Goal: Find specific page/section: Find specific page/section

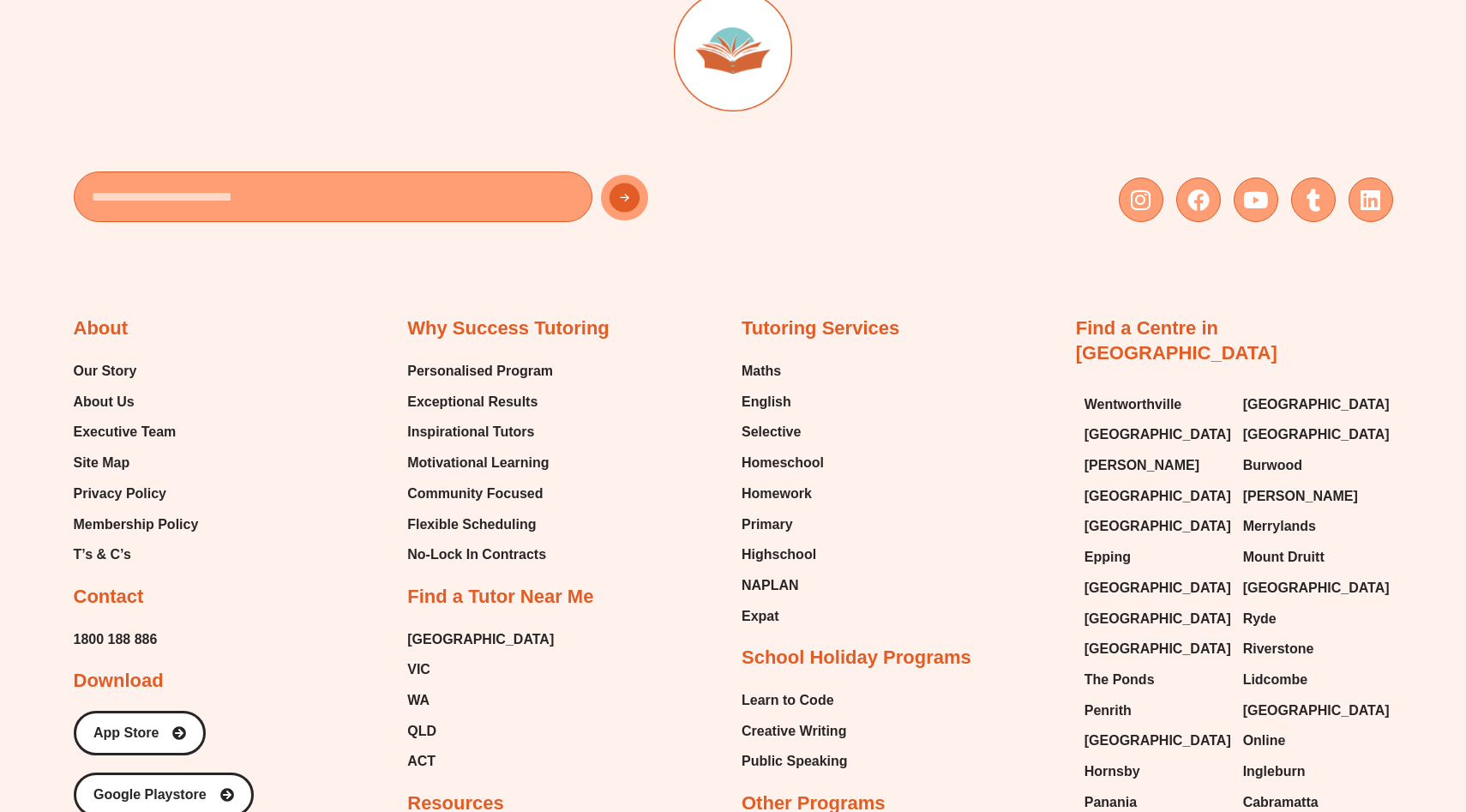
scroll to position [1388, 0]
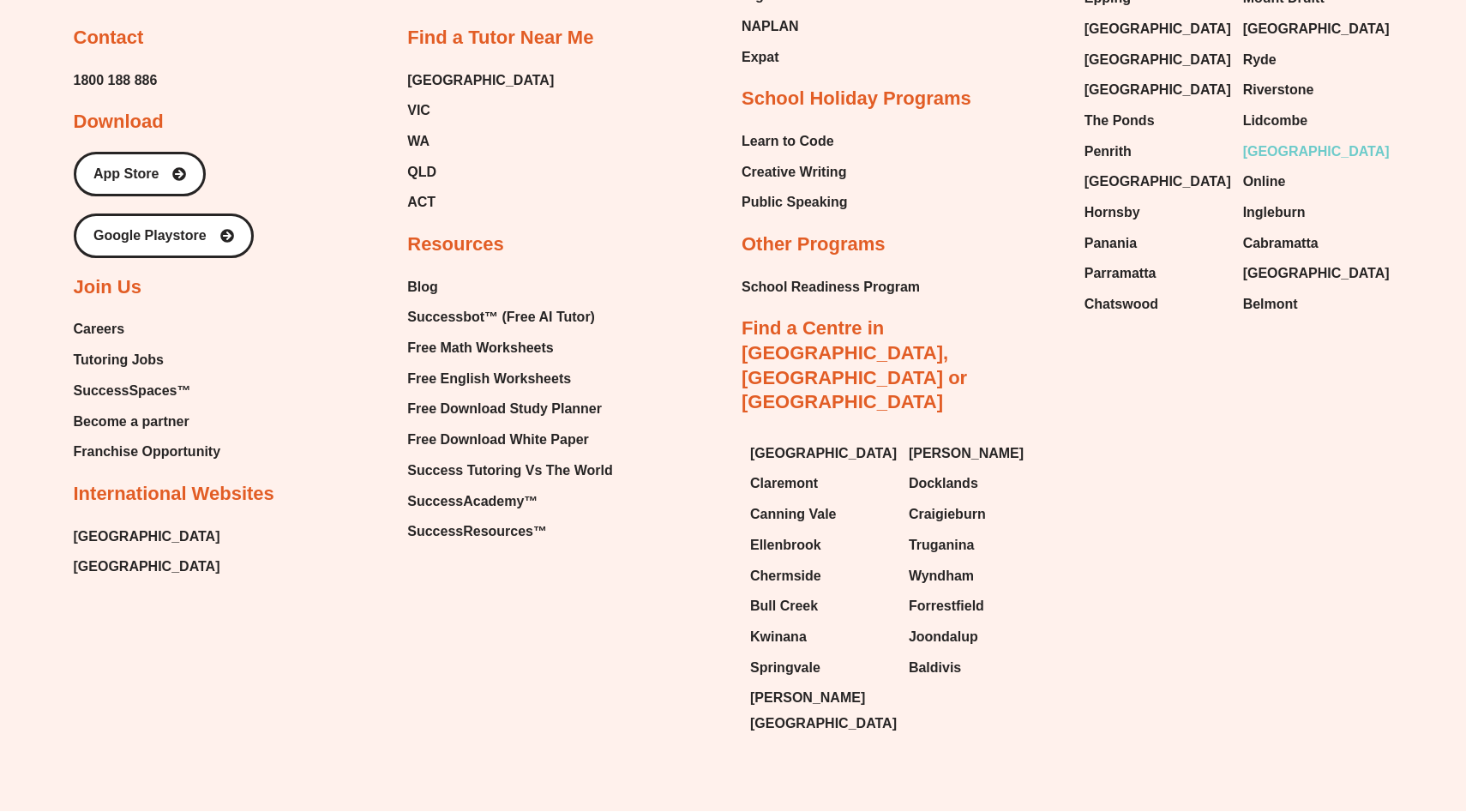
click at [1278, 139] on span "[GEOGRAPHIC_DATA]" at bounding box center [1317, 152] width 147 height 26
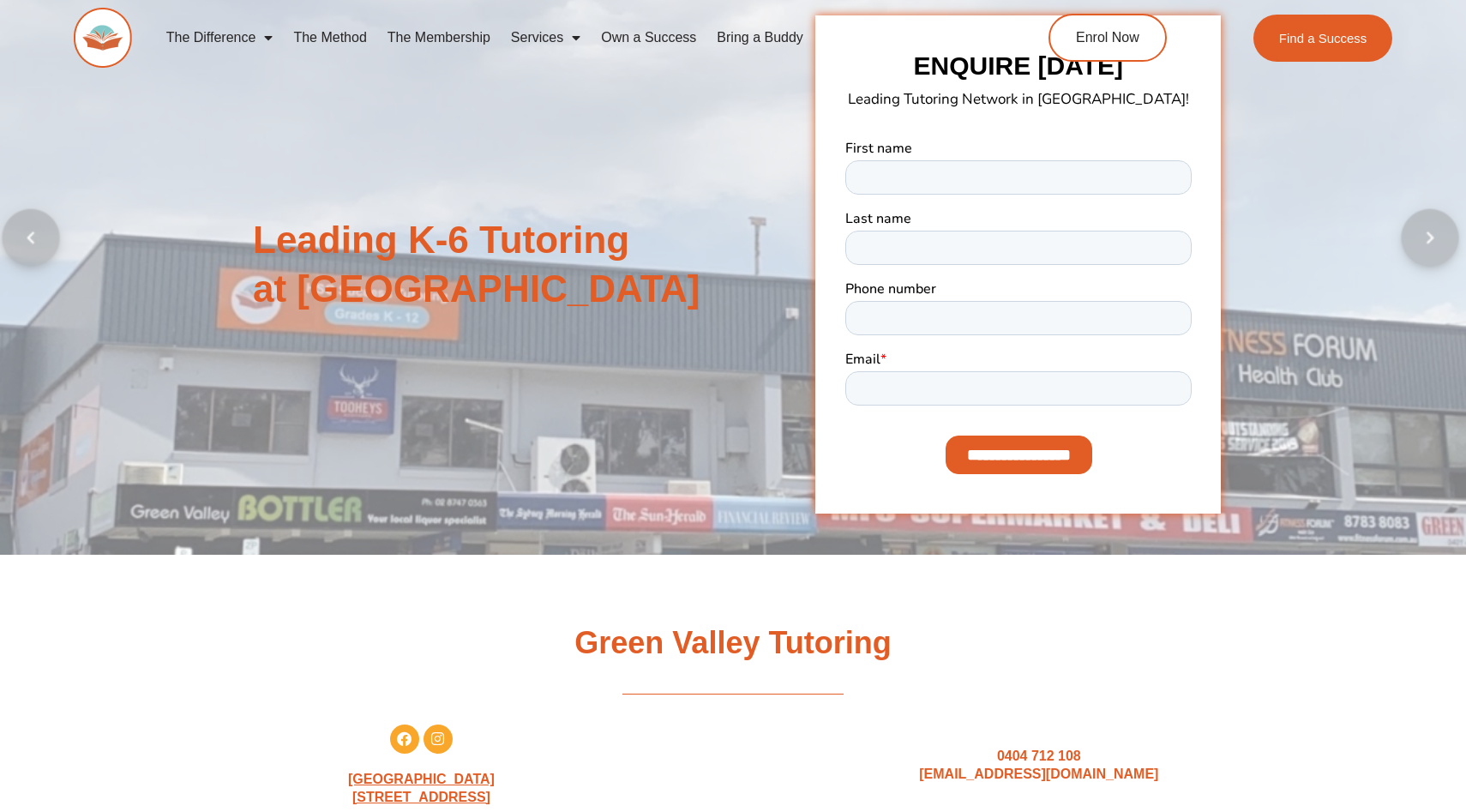
click at [257, 632] on h2 "Green Valley Tutoring" at bounding box center [733, 643] width 961 height 40
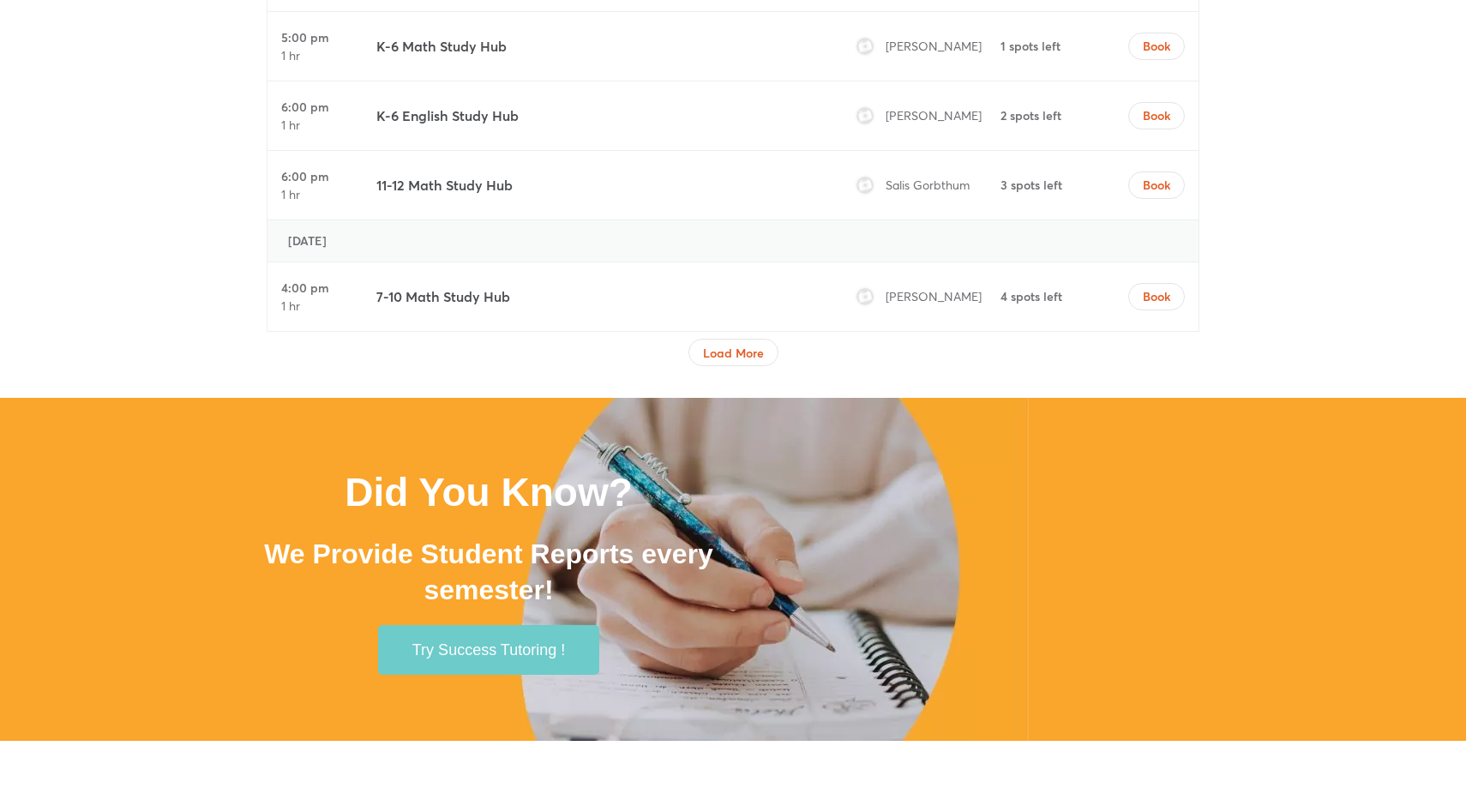
scroll to position [3057, 0]
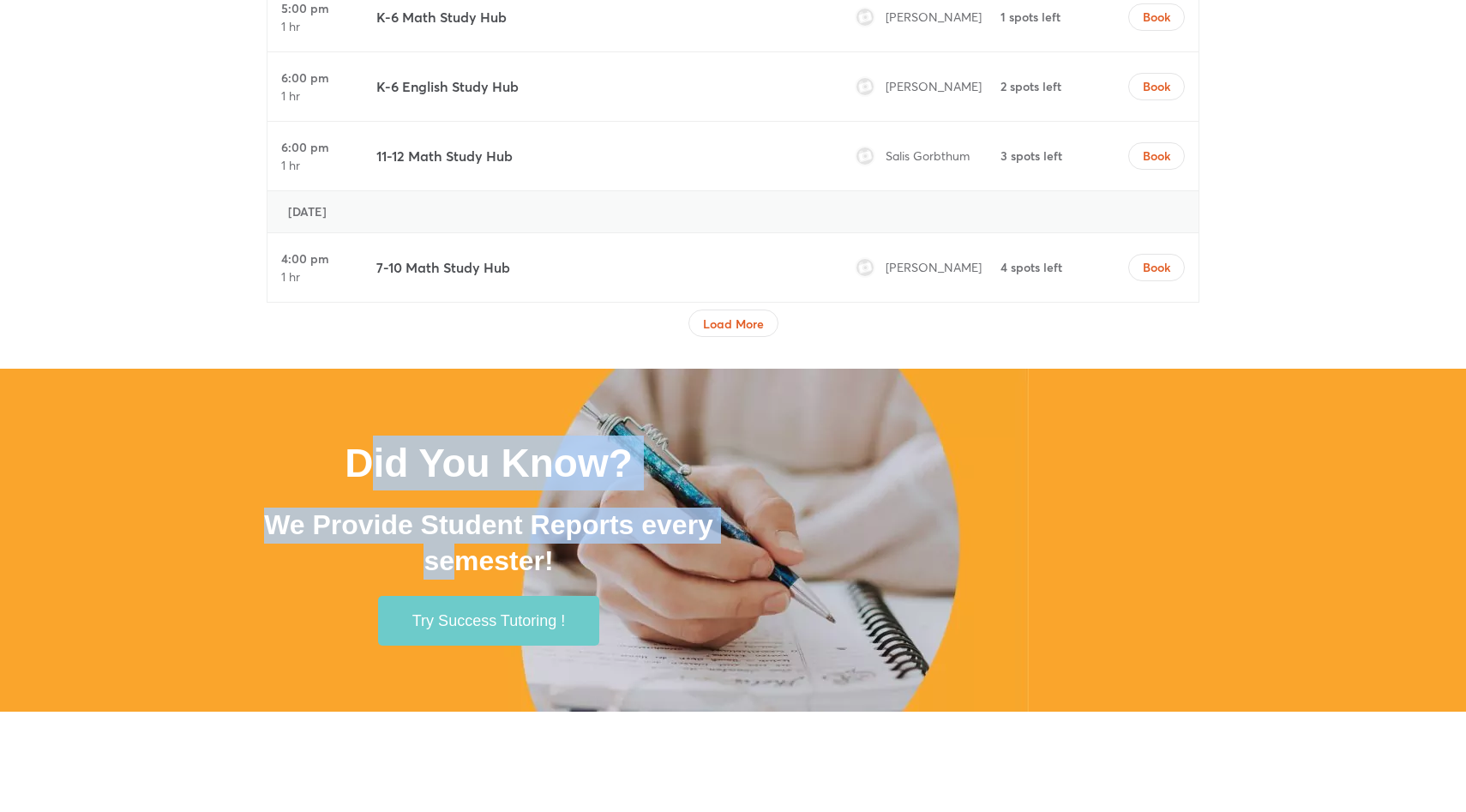
drag, startPoint x: 360, startPoint y: 458, endPoint x: 462, endPoint y: 553, distance: 139.4
click at [462, 553] on div "Did You Know? We Provide Student Reports every semester! Try Success Tutoring !" at bounding box center [489, 541] width 489 height 228
click at [462, 553] on h2 "We Provide Student Reports every semester!" at bounding box center [489, 543] width 472 height 71
drag, startPoint x: 501, startPoint y: 557, endPoint x: 372, endPoint y: 461, distance: 160.8
click at [372, 461] on div "Did You Know? We Provide Student Reports every semester! Try Success Tutoring !" at bounding box center [489, 541] width 489 height 228
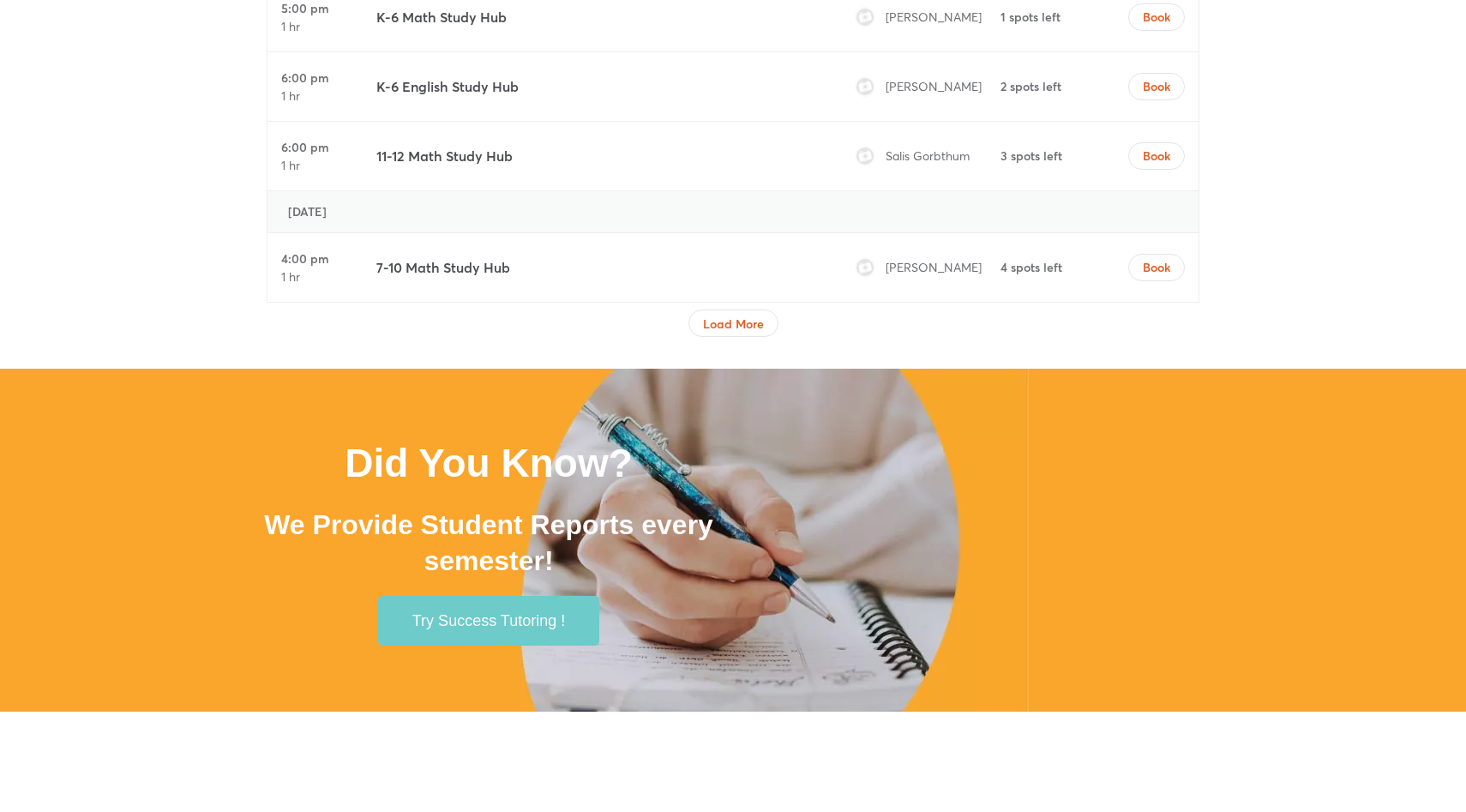
click at [255, 455] on h1 "Did You Know?" at bounding box center [489, 463] width 472 height 55
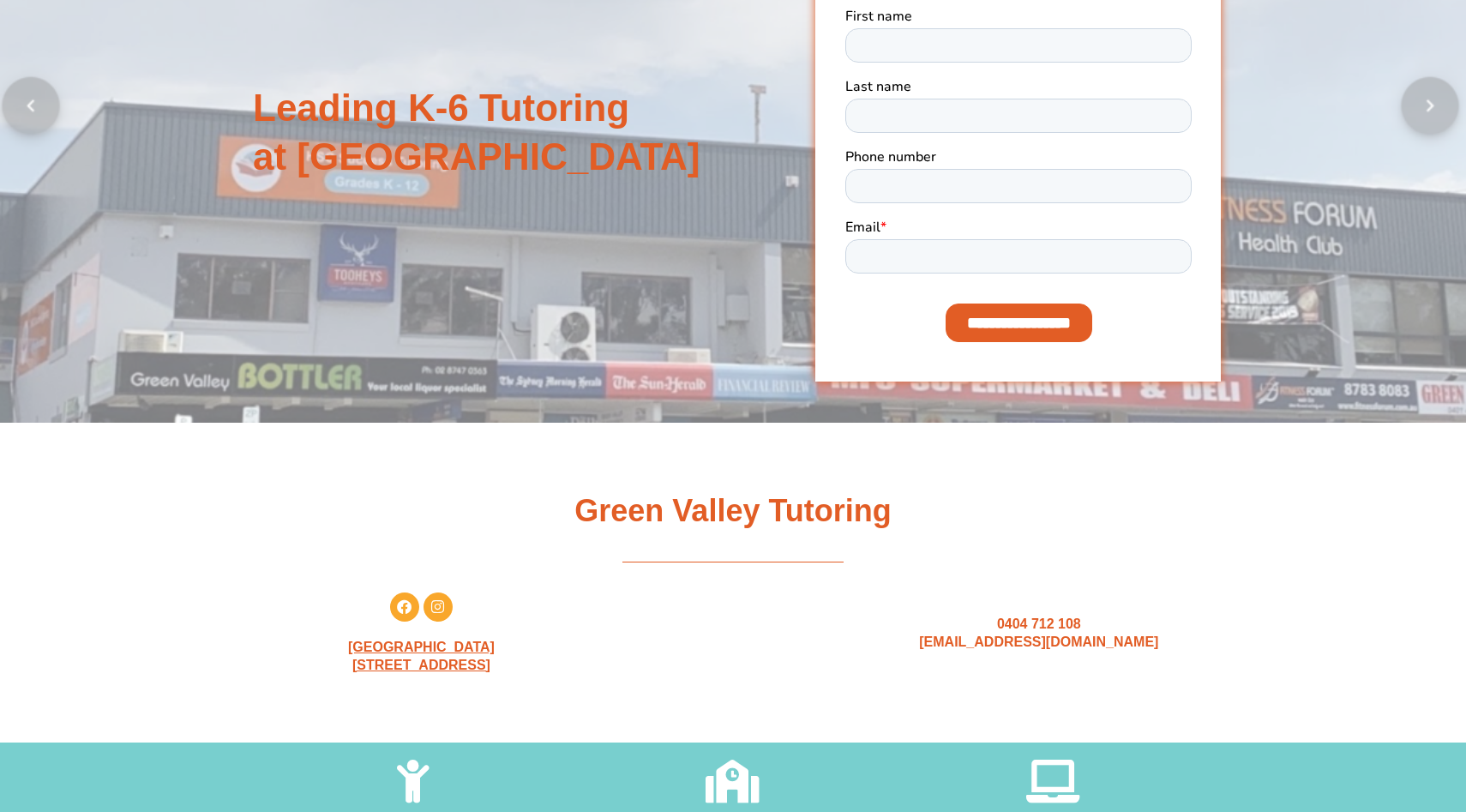
scroll to position [0, 0]
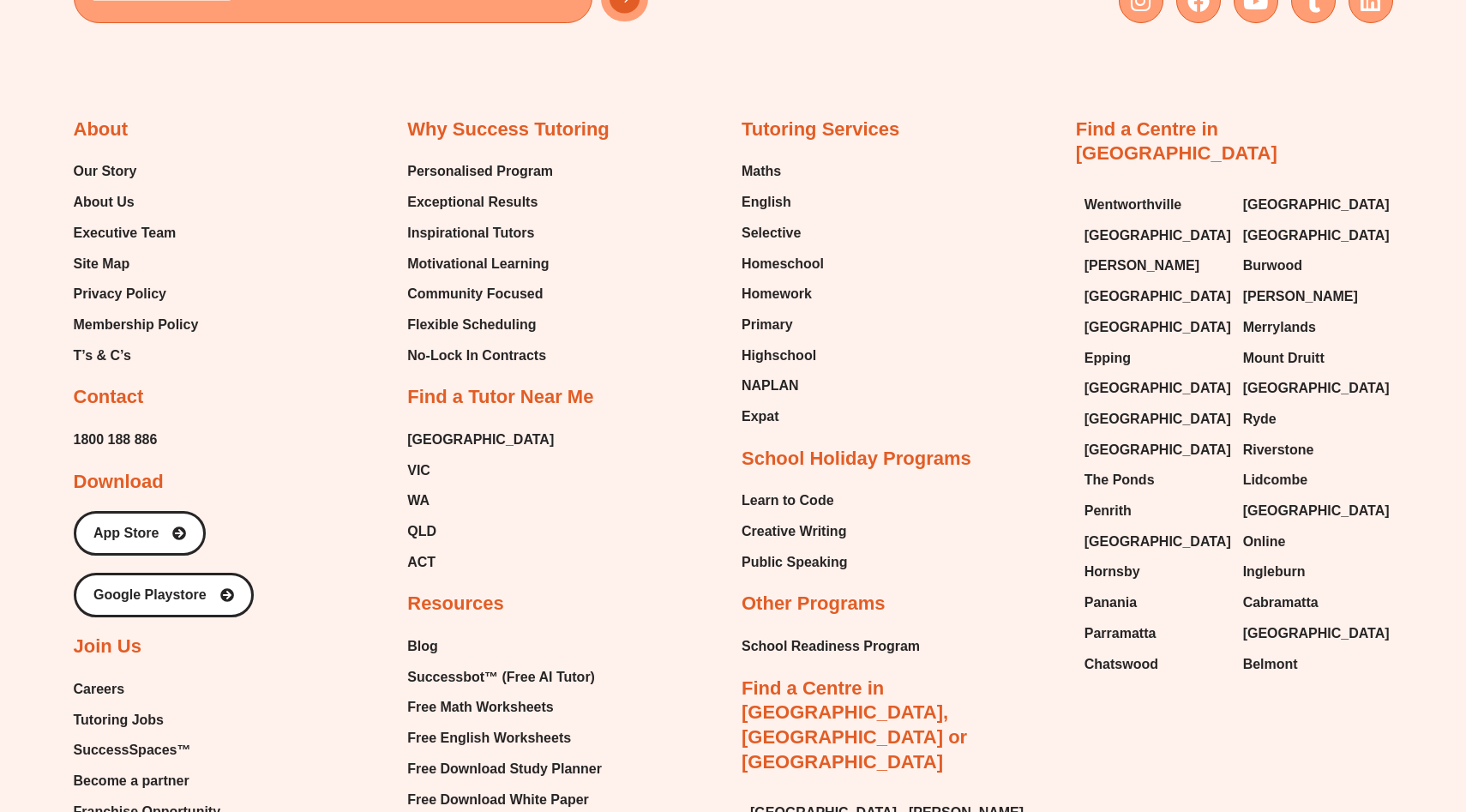
scroll to position [5187, 0]
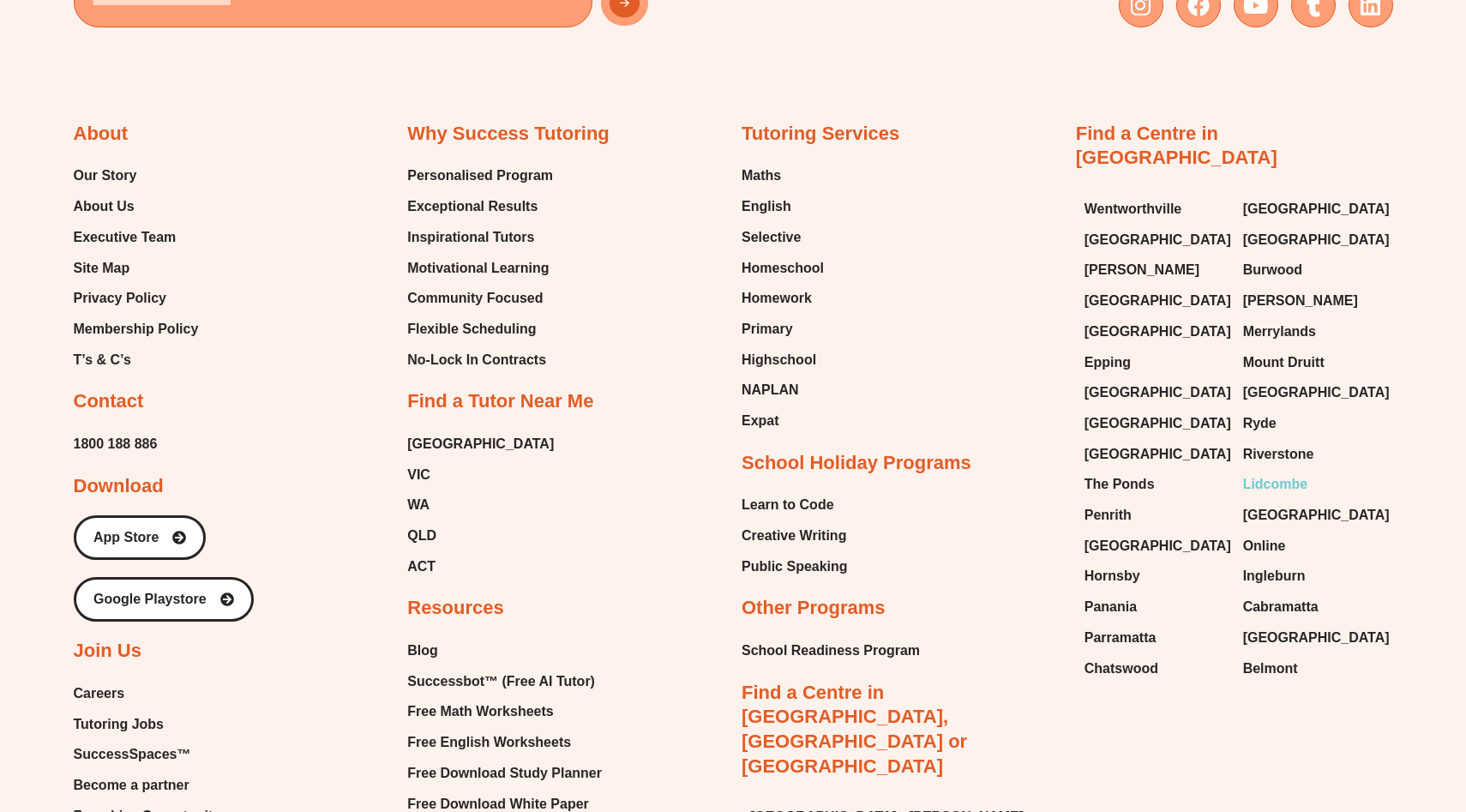
click at [1266, 472] on span "Lidcombe" at bounding box center [1276, 485] width 65 height 26
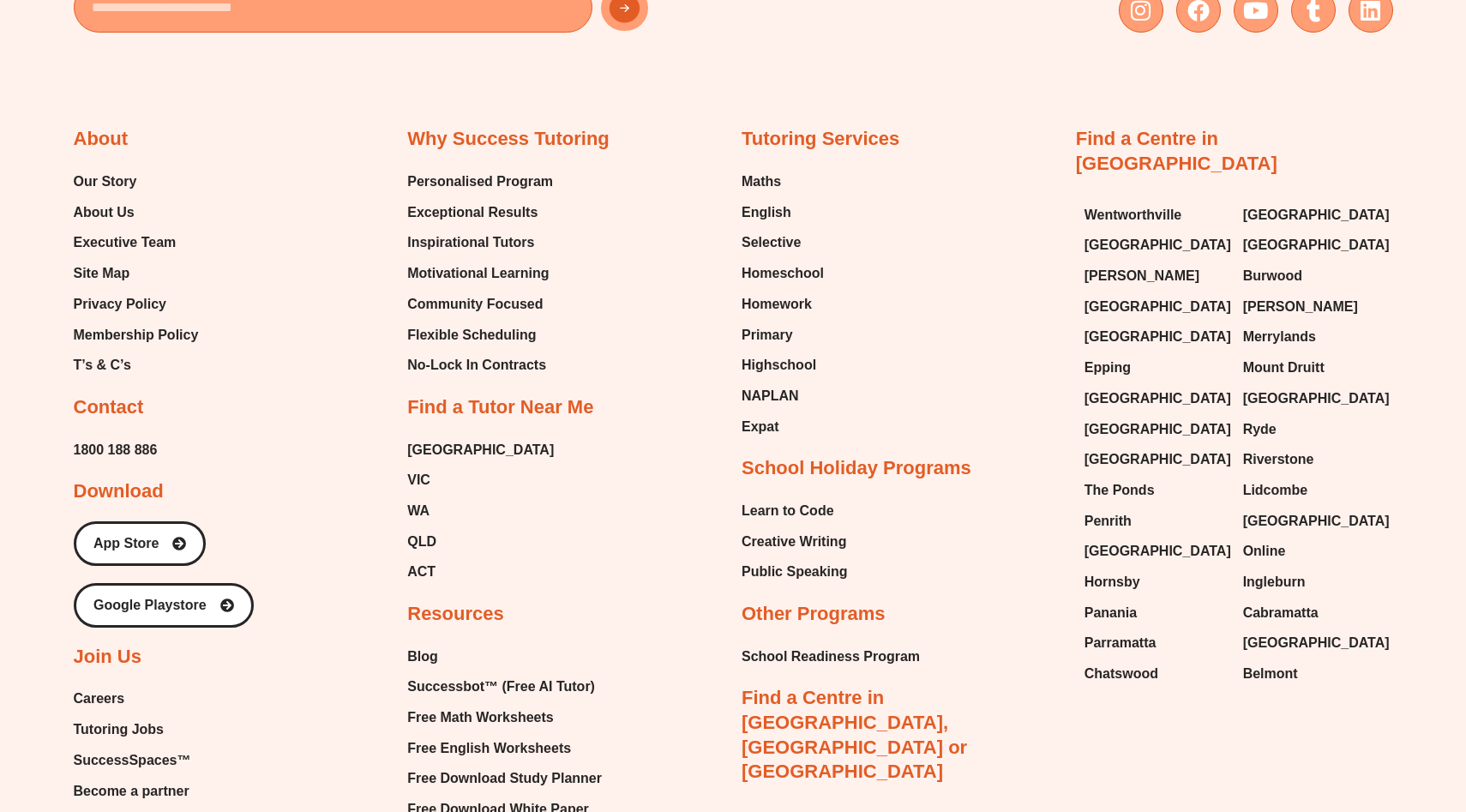
scroll to position [1019, 0]
click at [1144, 416] on span "[GEOGRAPHIC_DATA]" at bounding box center [1158, 429] width 147 height 26
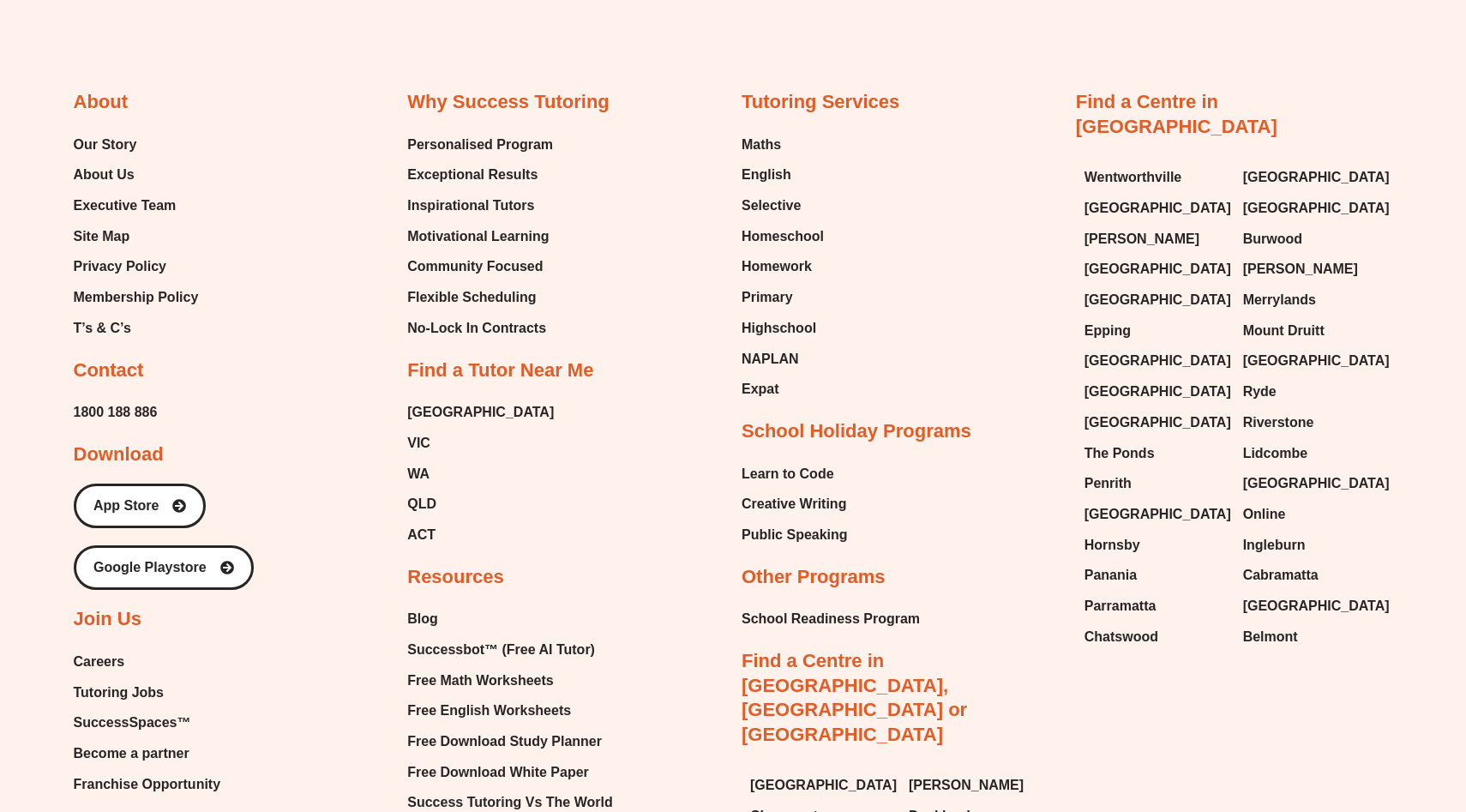
scroll to position [10339, 0]
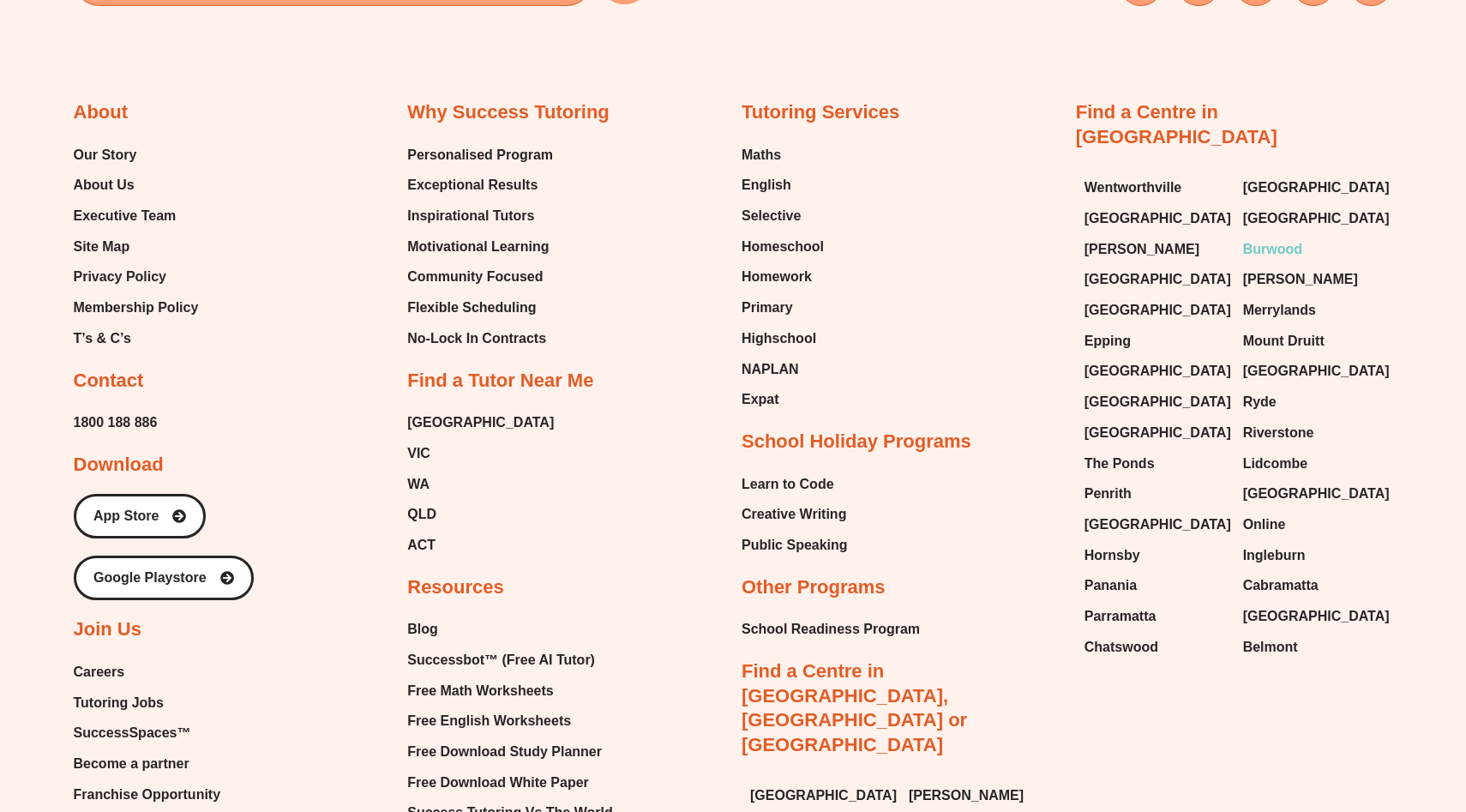
click at [1255, 236] on span "Burwood" at bounding box center [1273, 249] width 59 height 26
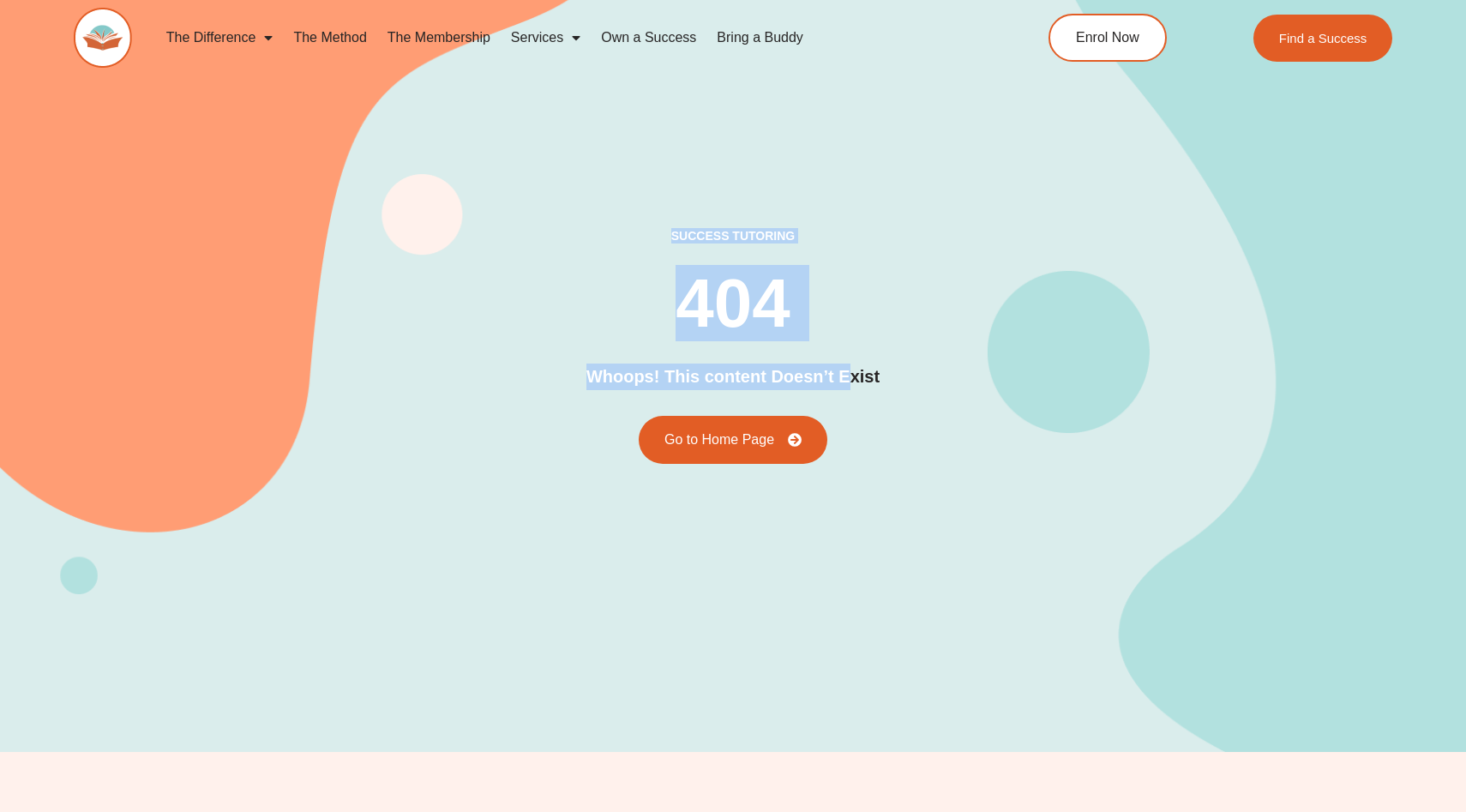
drag, startPoint x: 852, startPoint y: 380, endPoint x: 706, endPoint y: 200, distance: 231.8
click at [706, 200] on div "success tutoring 404 Whoops! This content Doesn’t Exist Go to Home Page" at bounding box center [733, 346] width 1320 height 812
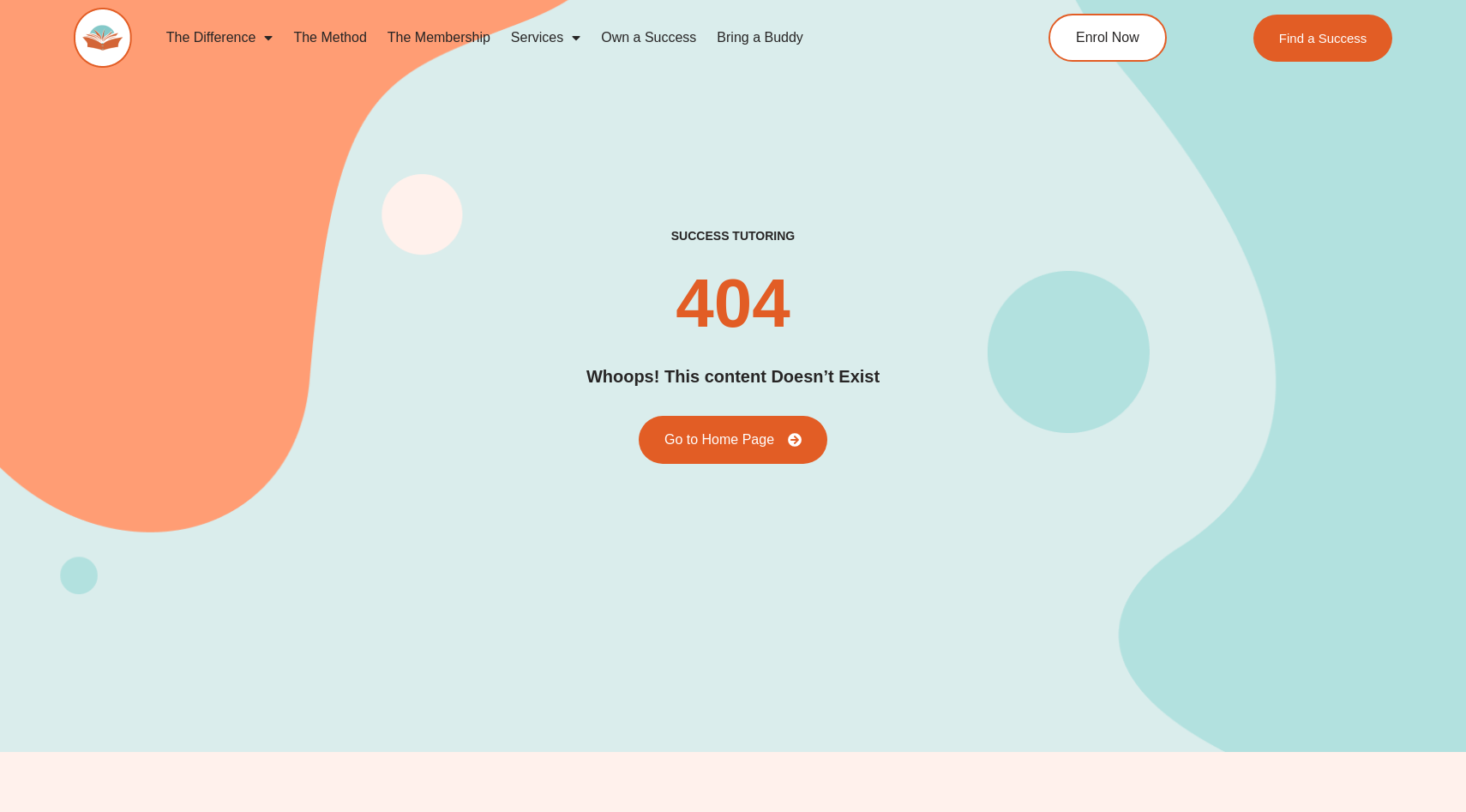
click at [722, 196] on div "success tutoring 404 Whoops! This content Doesn’t Exist Go to Home Page" at bounding box center [733, 346] width 1320 height 812
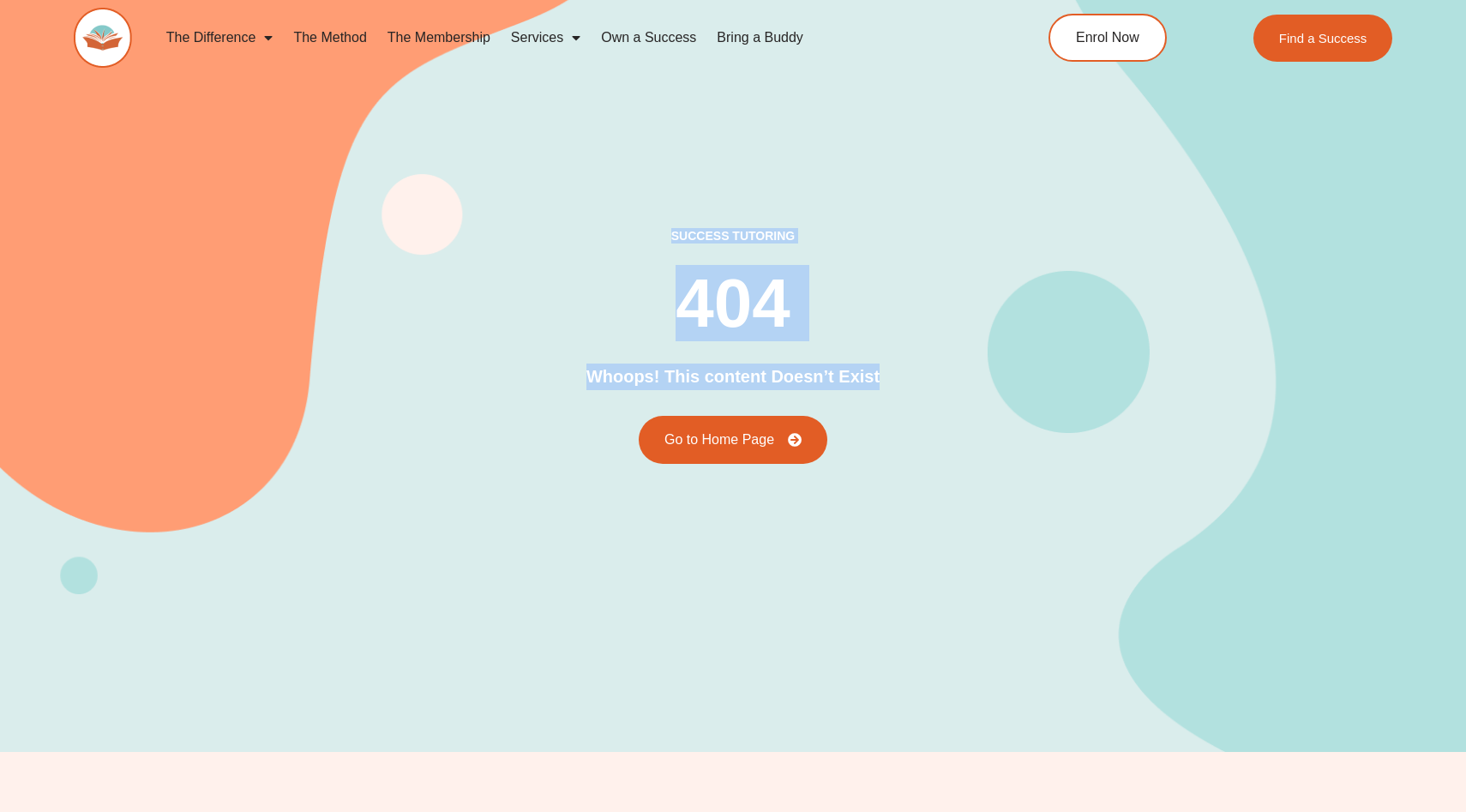
drag, startPoint x: 675, startPoint y: 239, endPoint x: 964, endPoint y: 376, distance: 319.8
click at [964, 376] on div "success tutoring 404 Whoops! This content Doesn’t Exist Go to Home Page" at bounding box center [733, 346] width 1320 height 235
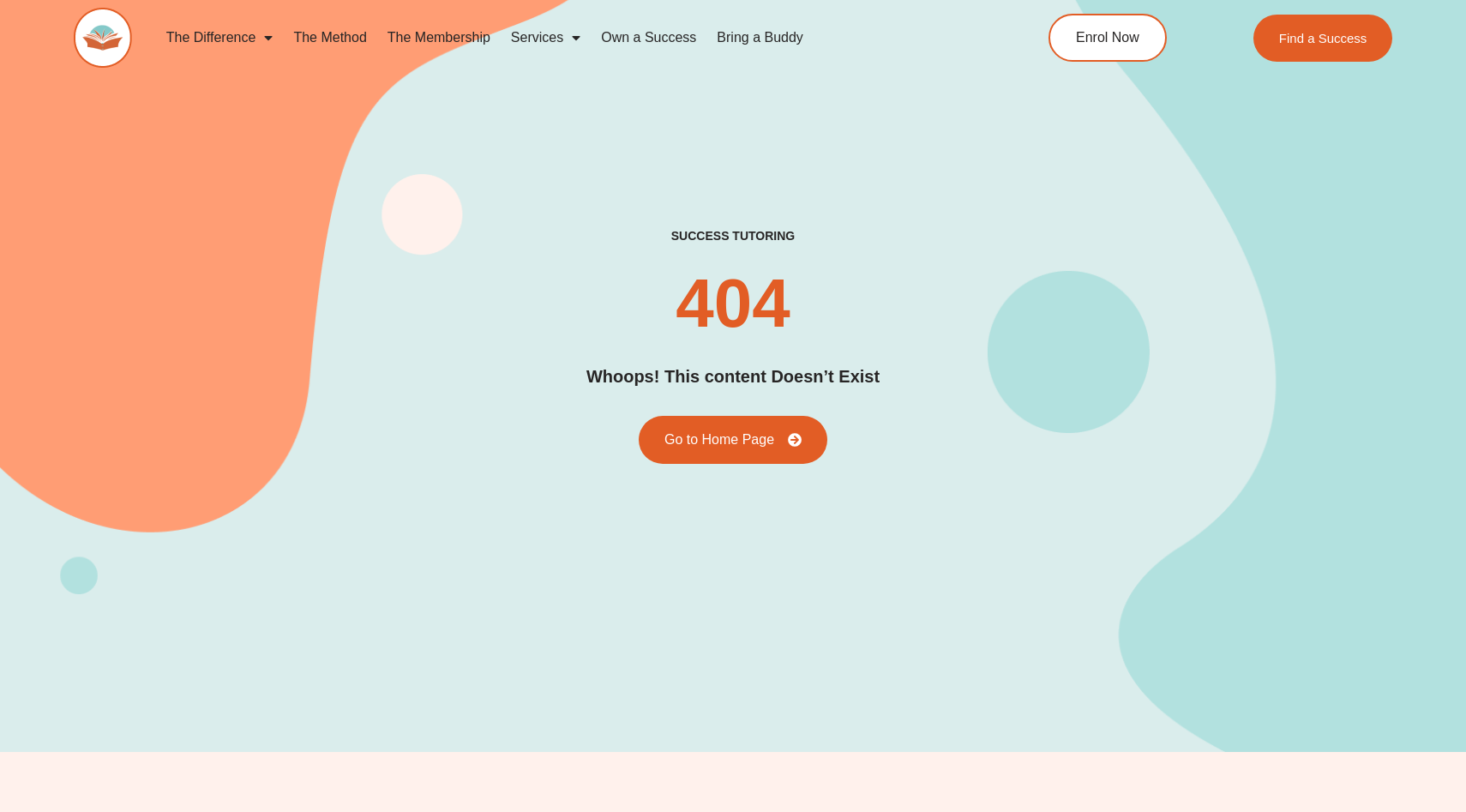
click at [915, 376] on div "success tutoring 404 Whoops! This content Doesn’t Exist Go to Home Page" at bounding box center [733, 346] width 1320 height 235
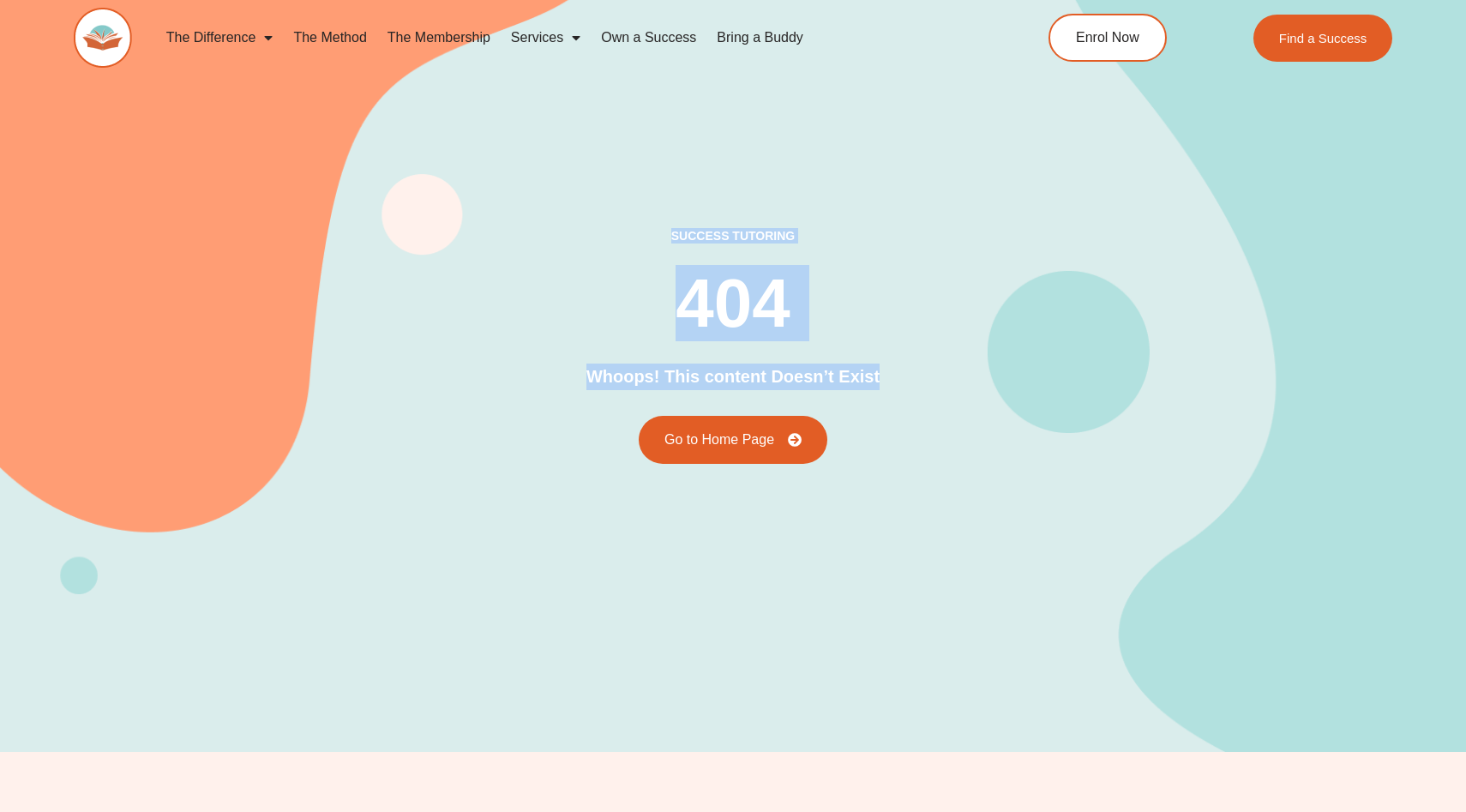
drag, startPoint x: 915, startPoint y: 376, endPoint x: 583, endPoint y: 148, distance: 402.8
click at [583, 148] on div "success tutoring 404 Whoops! This content Doesn’t Exist Go to Home Page" at bounding box center [733, 346] width 1320 height 812
click at [607, 194] on div "success tutoring 404 Whoops! This content Doesn’t Exist Go to Home Page" at bounding box center [733, 346] width 1320 height 812
drag, startPoint x: 632, startPoint y: 211, endPoint x: 925, endPoint y: 365, distance: 331.0
click at [925, 365] on div "success tutoring 404 Whoops! This content Doesn’t Exist Go to Home Page" at bounding box center [733, 346] width 1320 height 812
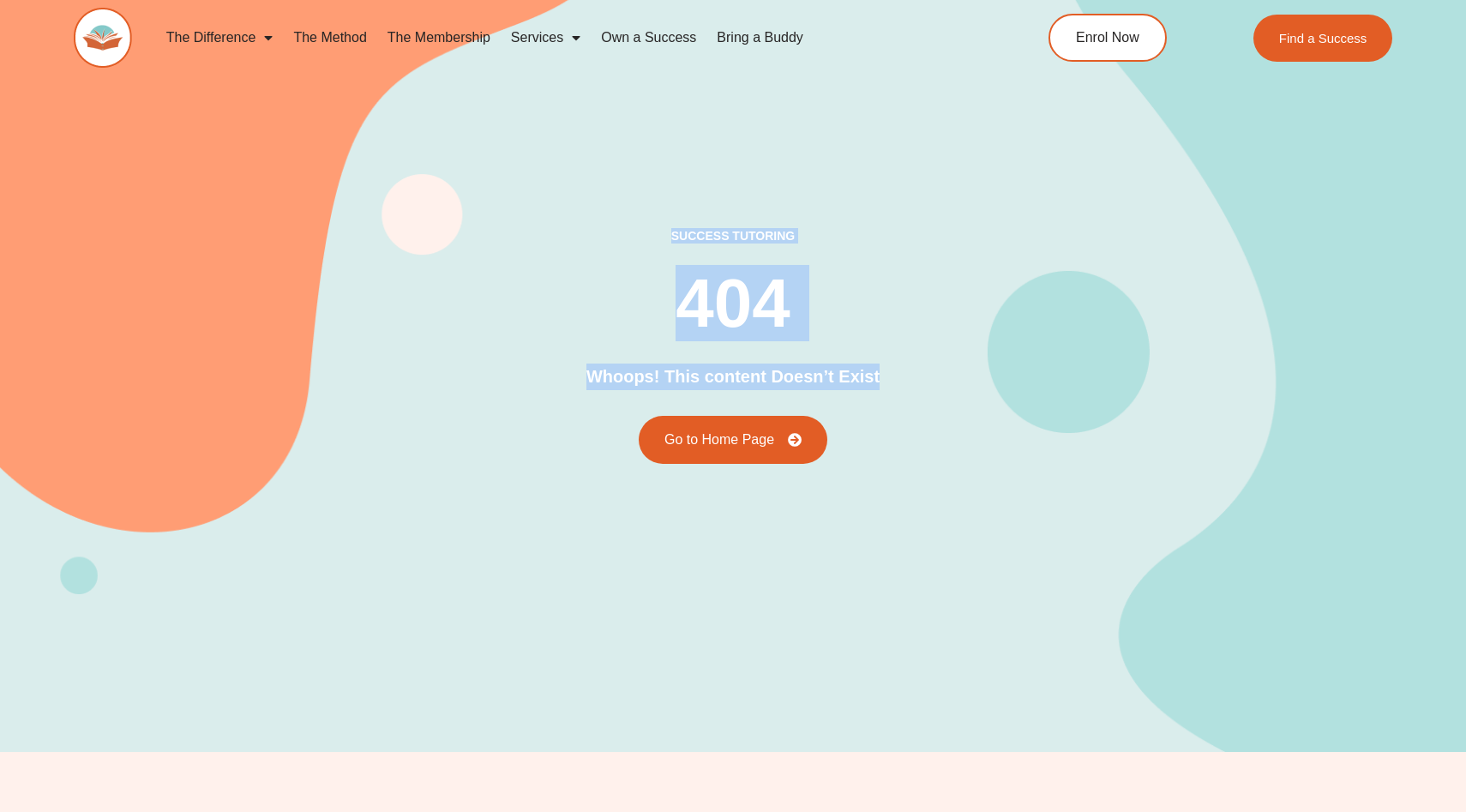
click at [891, 365] on div "success tutoring 404 Whoops! This content Doesn’t Exist Go to Home Page" at bounding box center [733, 346] width 1320 height 235
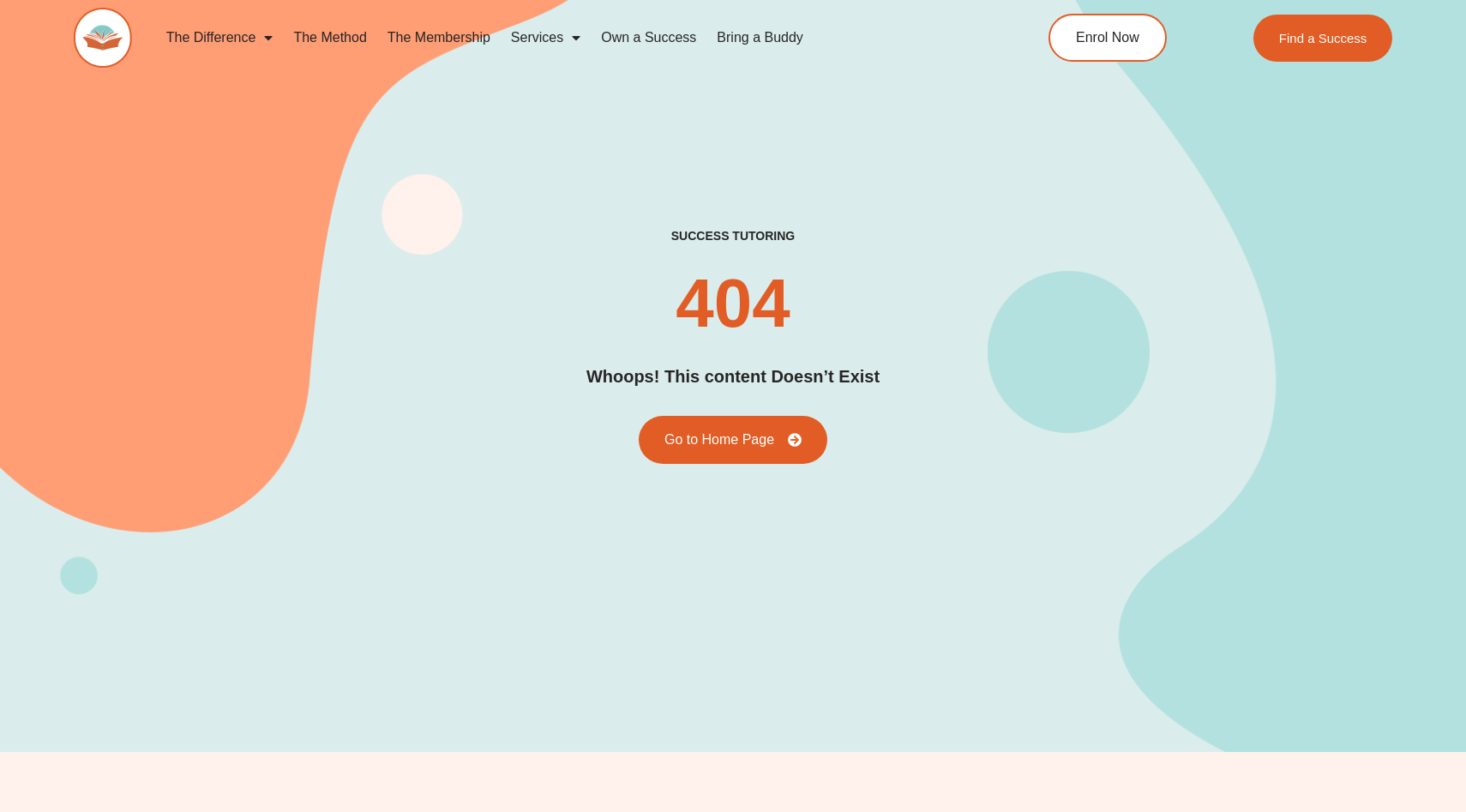
click at [840, 381] on h2 "Whoops! This content Doesn’t Exist" at bounding box center [733, 377] width 293 height 26
click at [908, 381] on div "success tutoring 404 Whoops! This content Doesn’t Exist Go to Home Page" at bounding box center [733, 346] width 1320 height 235
click at [867, 378] on h2 "Whoops! This content Doesn’t Exist" at bounding box center [733, 377] width 293 height 26
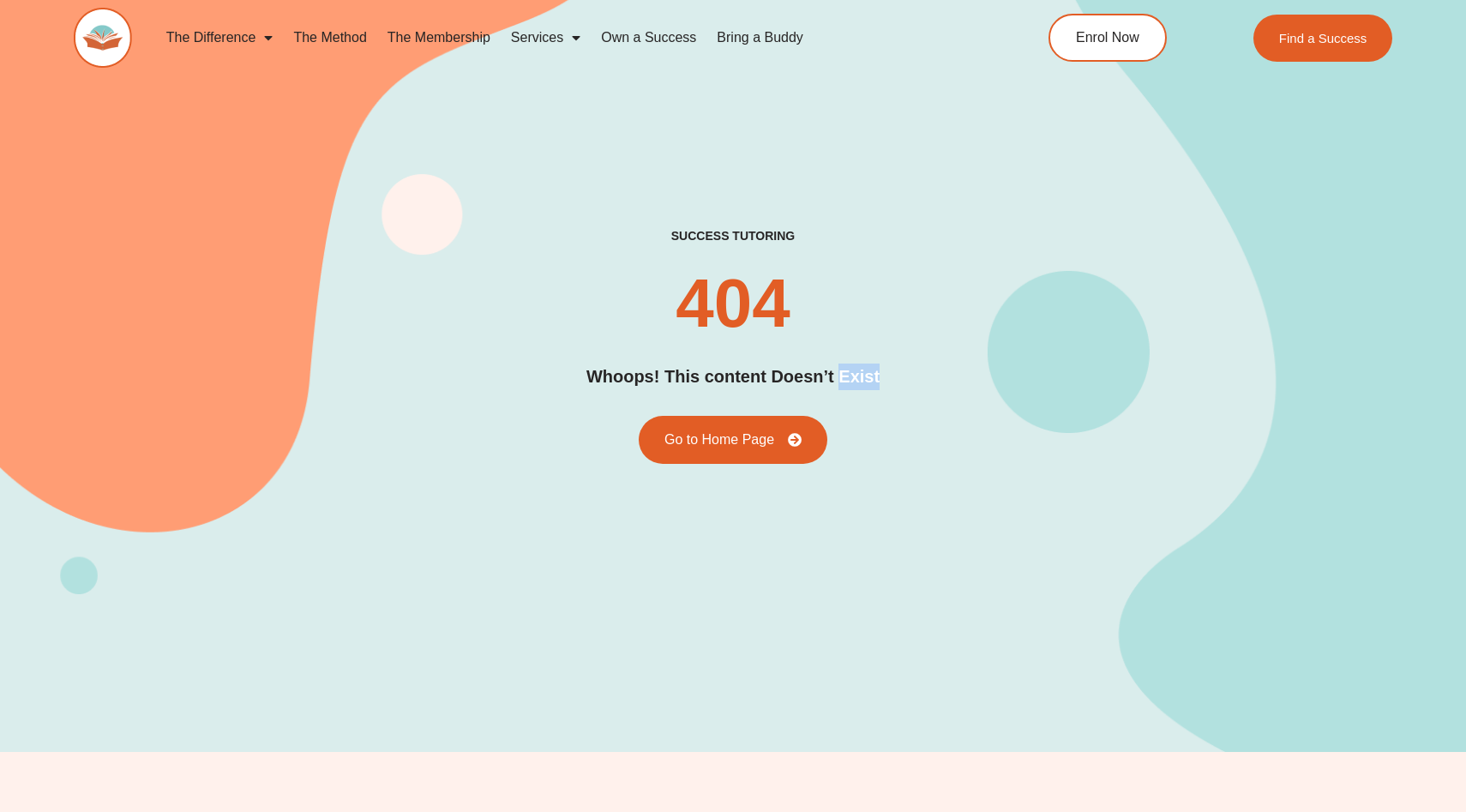
click at [867, 378] on h2 "Whoops! This content Doesn’t Exist" at bounding box center [733, 377] width 293 height 26
click at [895, 378] on div "success tutoring 404 Whoops! This content Doesn’t Exist Go to Home Page" at bounding box center [733, 346] width 1320 height 235
click at [719, 311] on h2 "404" at bounding box center [733, 303] width 114 height 68
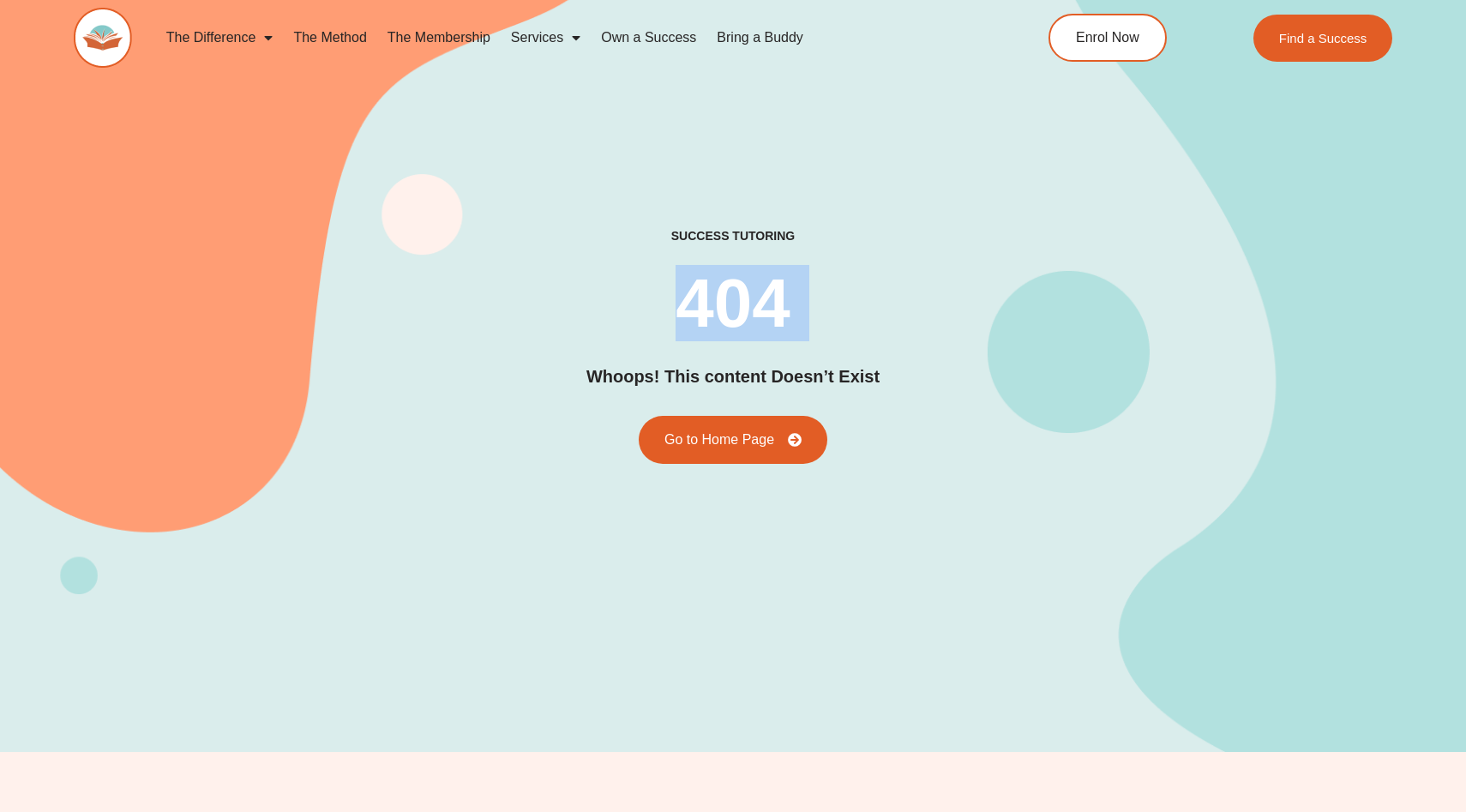
click at [719, 311] on h2 "404" at bounding box center [733, 303] width 114 height 68
click at [816, 311] on div "success tutoring 404 Whoops! This content Doesn’t Exist Go to Home Page" at bounding box center [733, 346] width 1320 height 235
click at [752, 299] on h2 "404" at bounding box center [733, 303] width 114 height 68
click at [840, 299] on div "success tutoring 404 Whoops! This content Doesn’t Exist Go to Home Page" at bounding box center [733, 346] width 1320 height 235
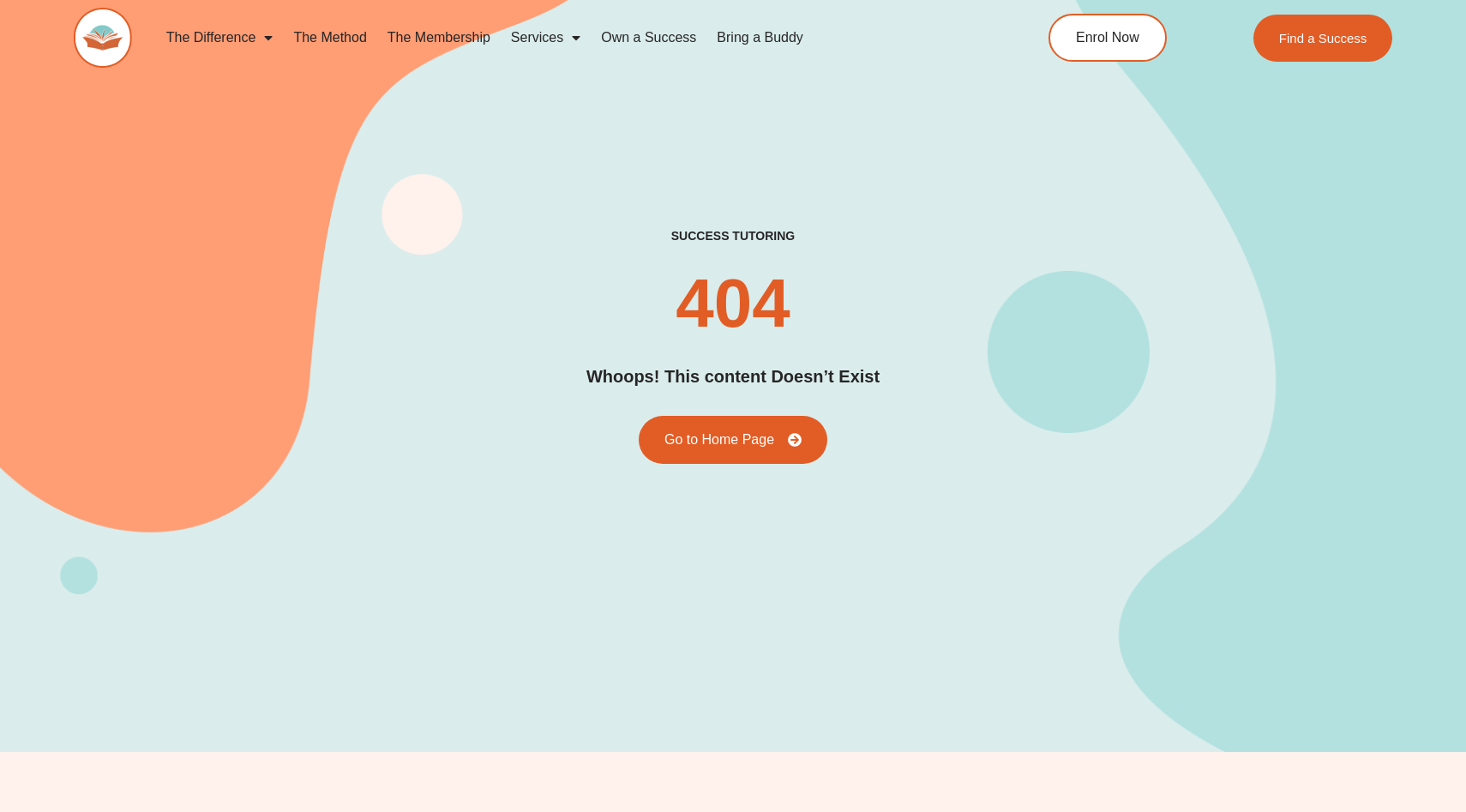
click at [725, 305] on h2 "404" at bounding box center [733, 303] width 114 height 68
click at [830, 305] on div "success tutoring 404 Whoops! This content Doesn’t Exist Go to Home Page" at bounding box center [733, 346] width 1320 height 235
click at [770, 305] on h2 "404" at bounding box center [733, 303] width 114 height 68
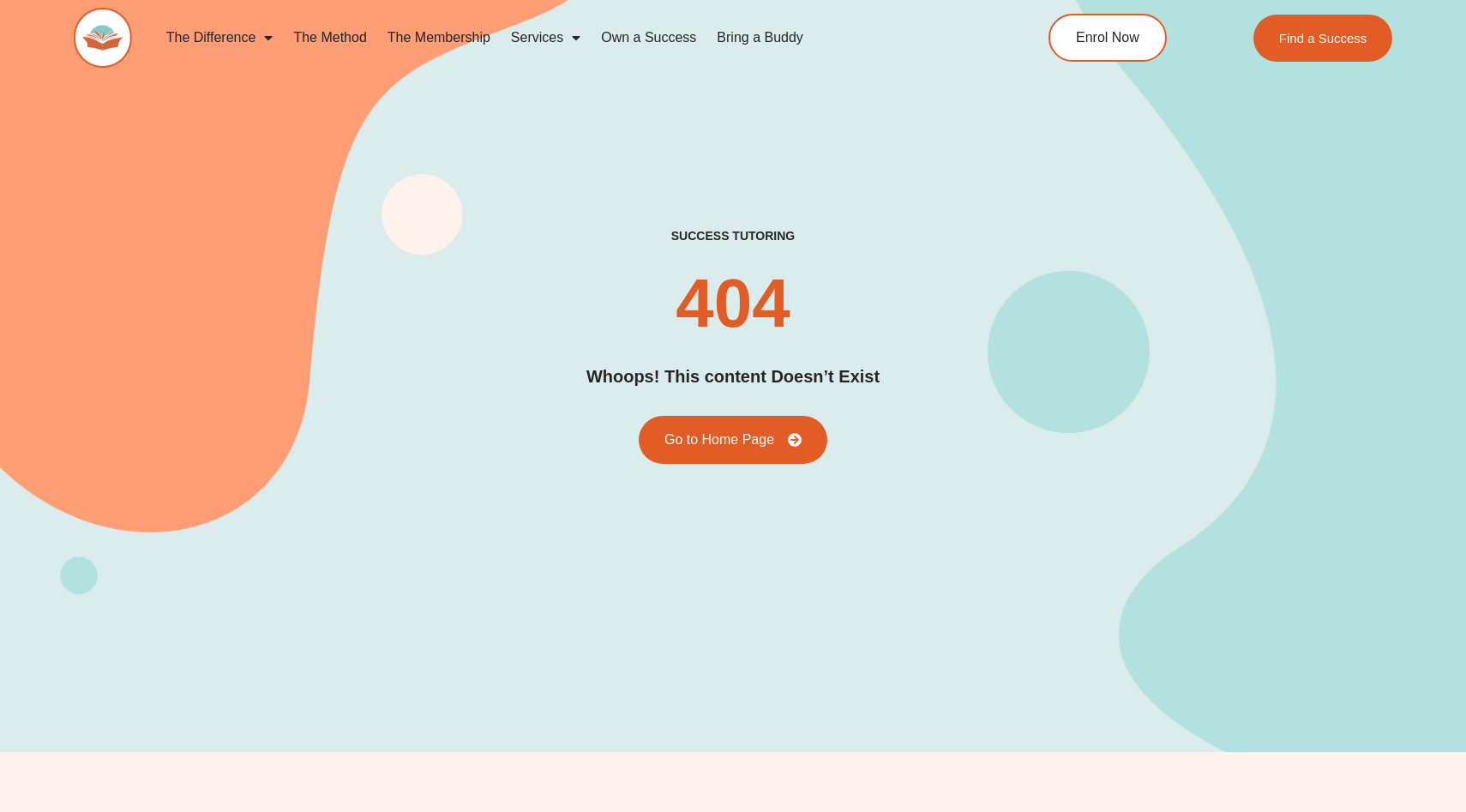
click at [850, 323] on div "success tutoring 404 Whoops! This content Doesn’t Exist Go to Home Page" at bounding box center [733, 346] width 1320 height 235
click at [822, 365] on h2 "Whoops! This content Doesn’t Exist" at bounding box center [733, 377] width 293 height 26
click at [838, 367] on h2 "Whoops! This content Doesn’t Exist" at bounding box center [733, 377] width 293 height 26
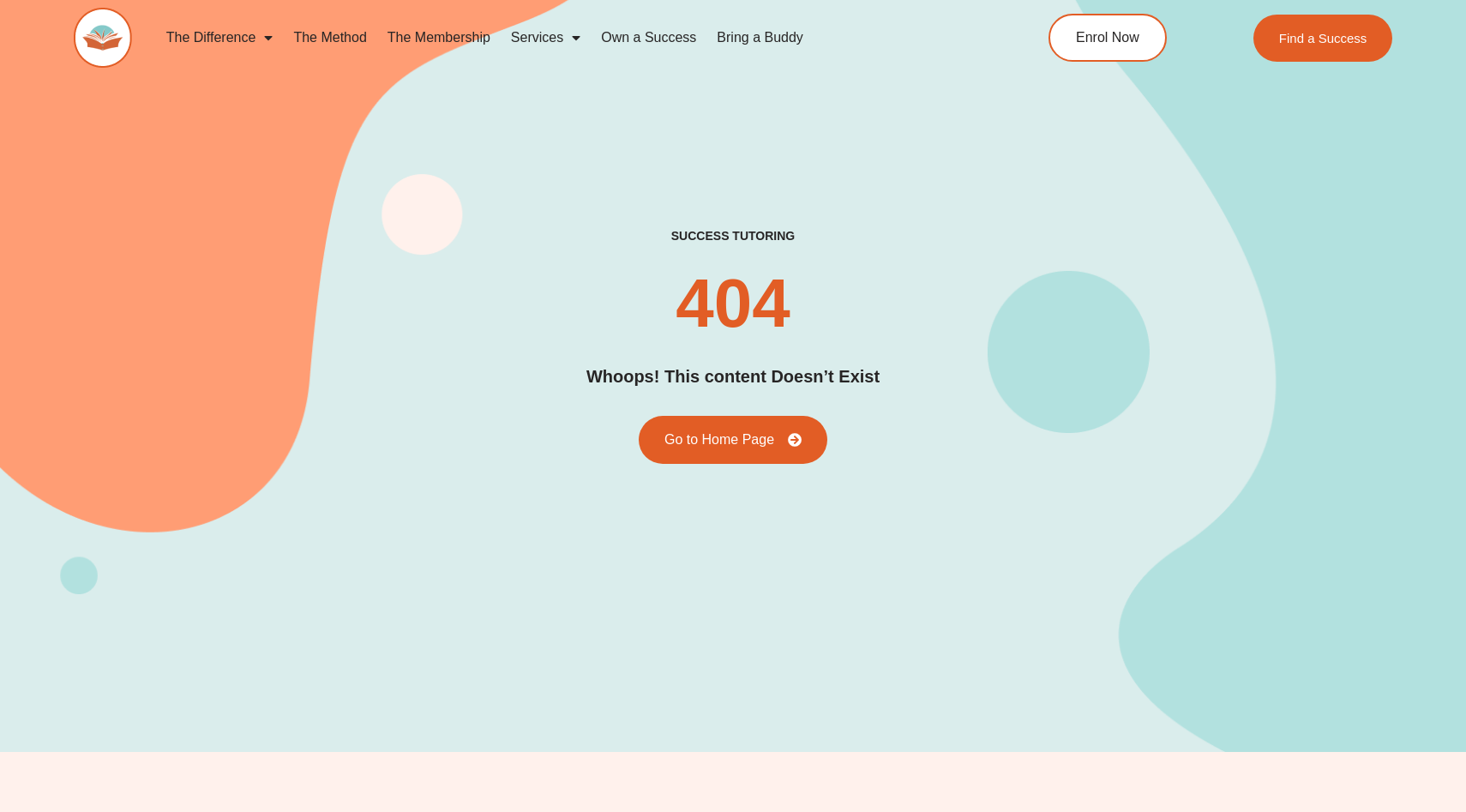
click at [840, 374] on h2 "Whoops! This content Doesn’t Exist" at bounding box center [733, 377] width 293 height 26
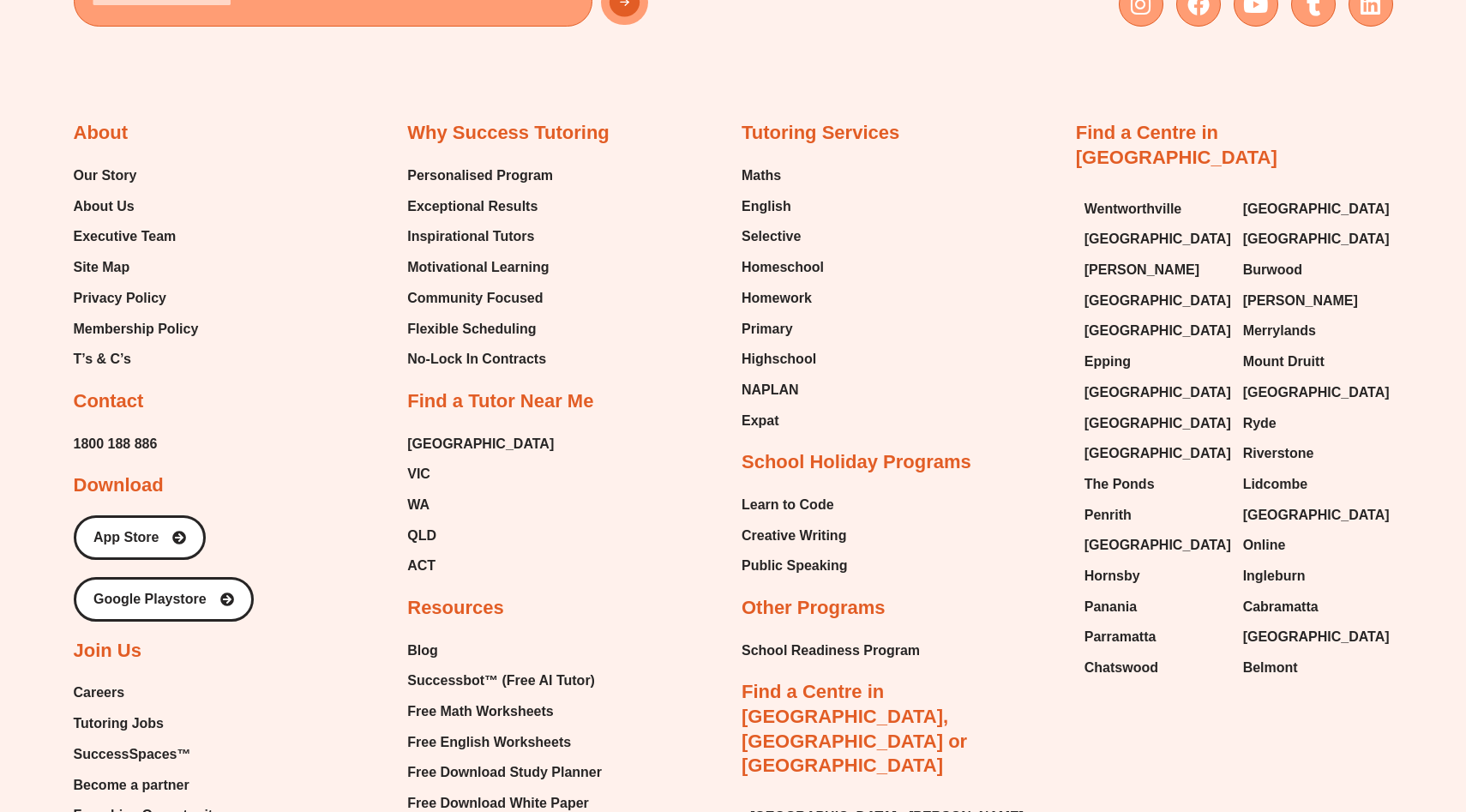
scroll to position [1020, 0]
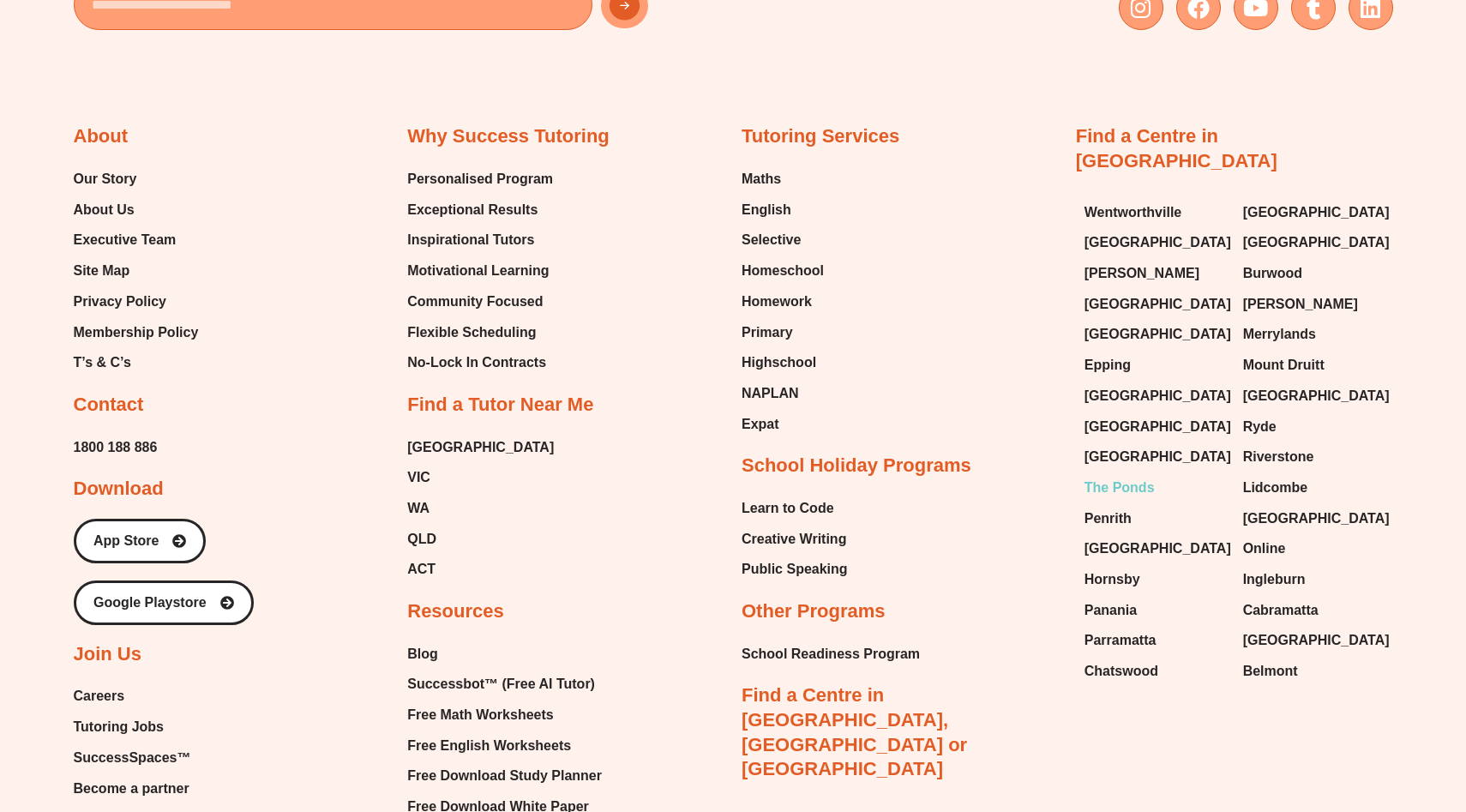
click at [1110, 475] on span "The Ponds" at bounding box center [1119, 488] width 70 height 26
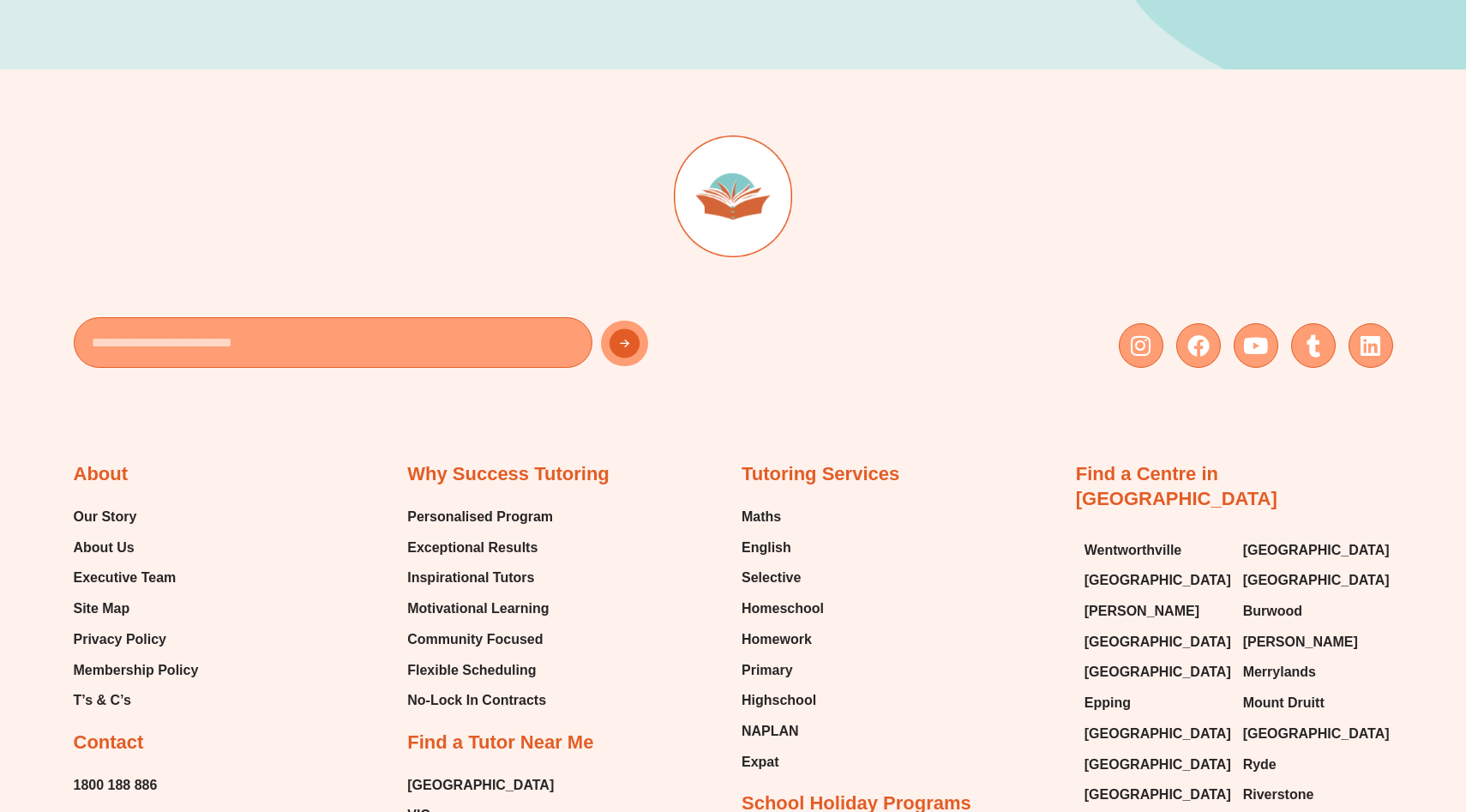
scroll to position [685, 0]
